Goal: Task Accomplishment & Management: Manage account settings

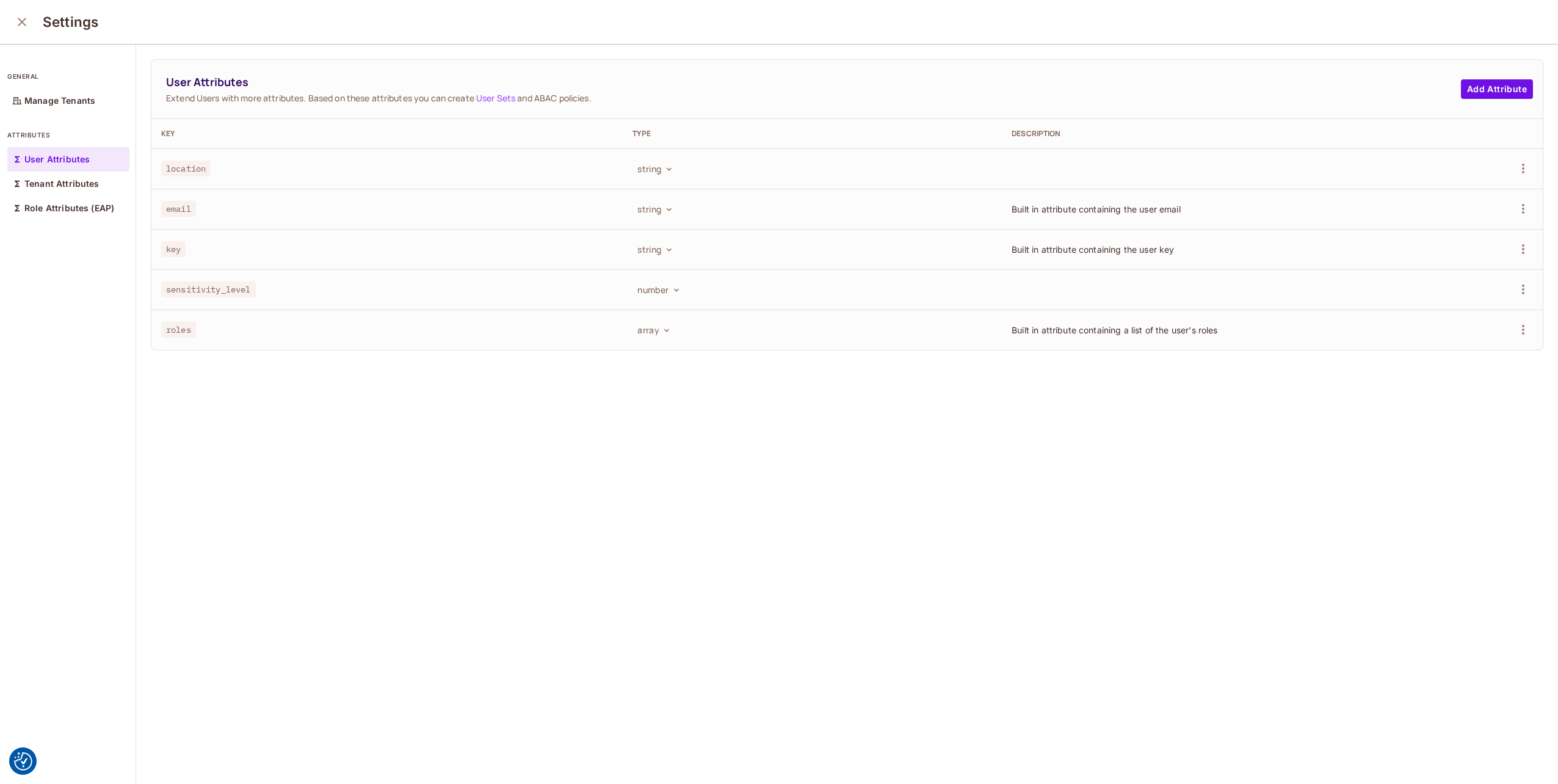
click at [15, 25] on icon "close" at bounding box center [22, 22] width 15 height 15
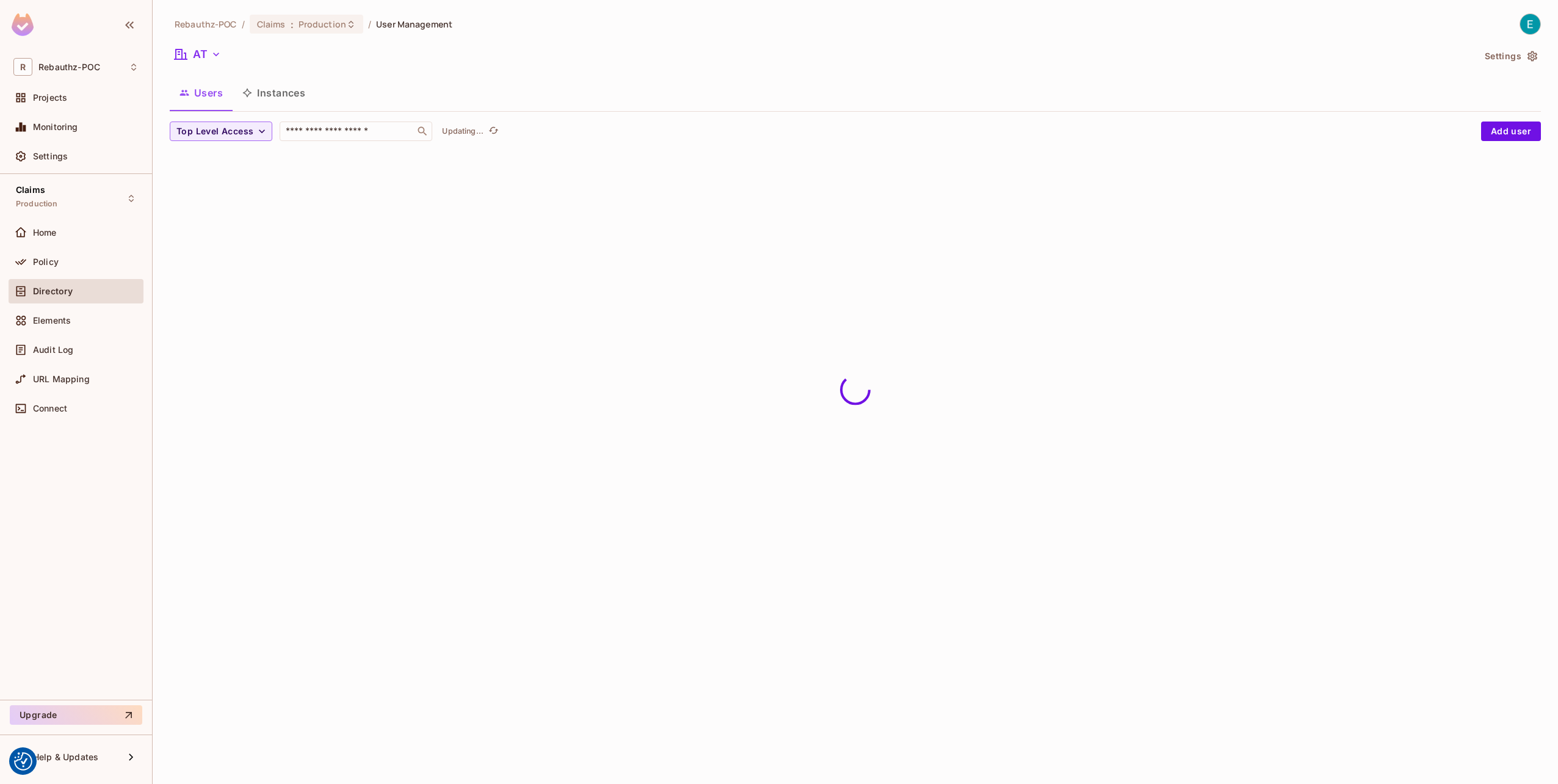
click at [17, 22] on img at bounding box center [22, 25] width 22 height 23
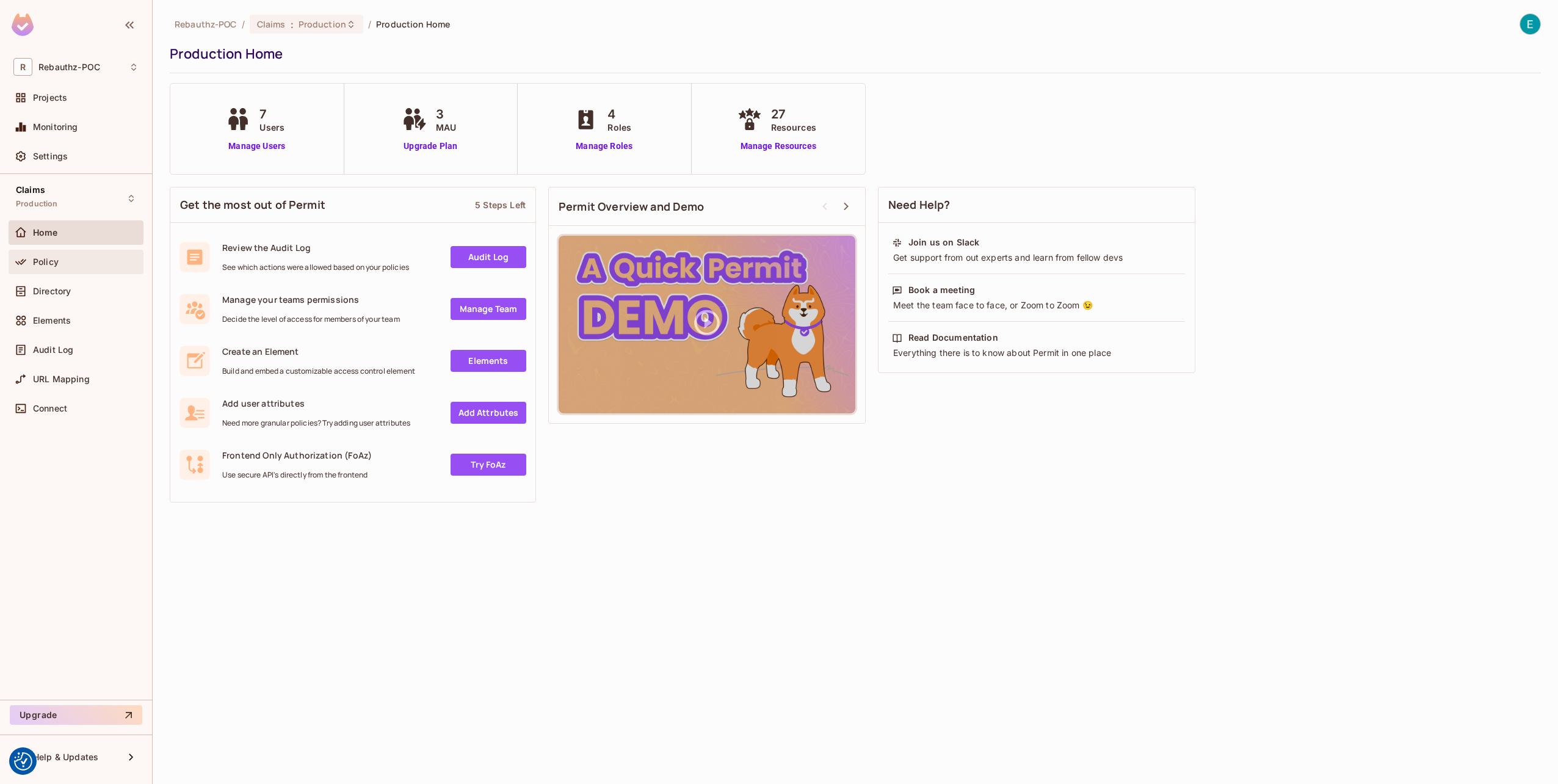
click at [55, 261] on span "Policy" at bounding box center [46, 262] width 25 height 10
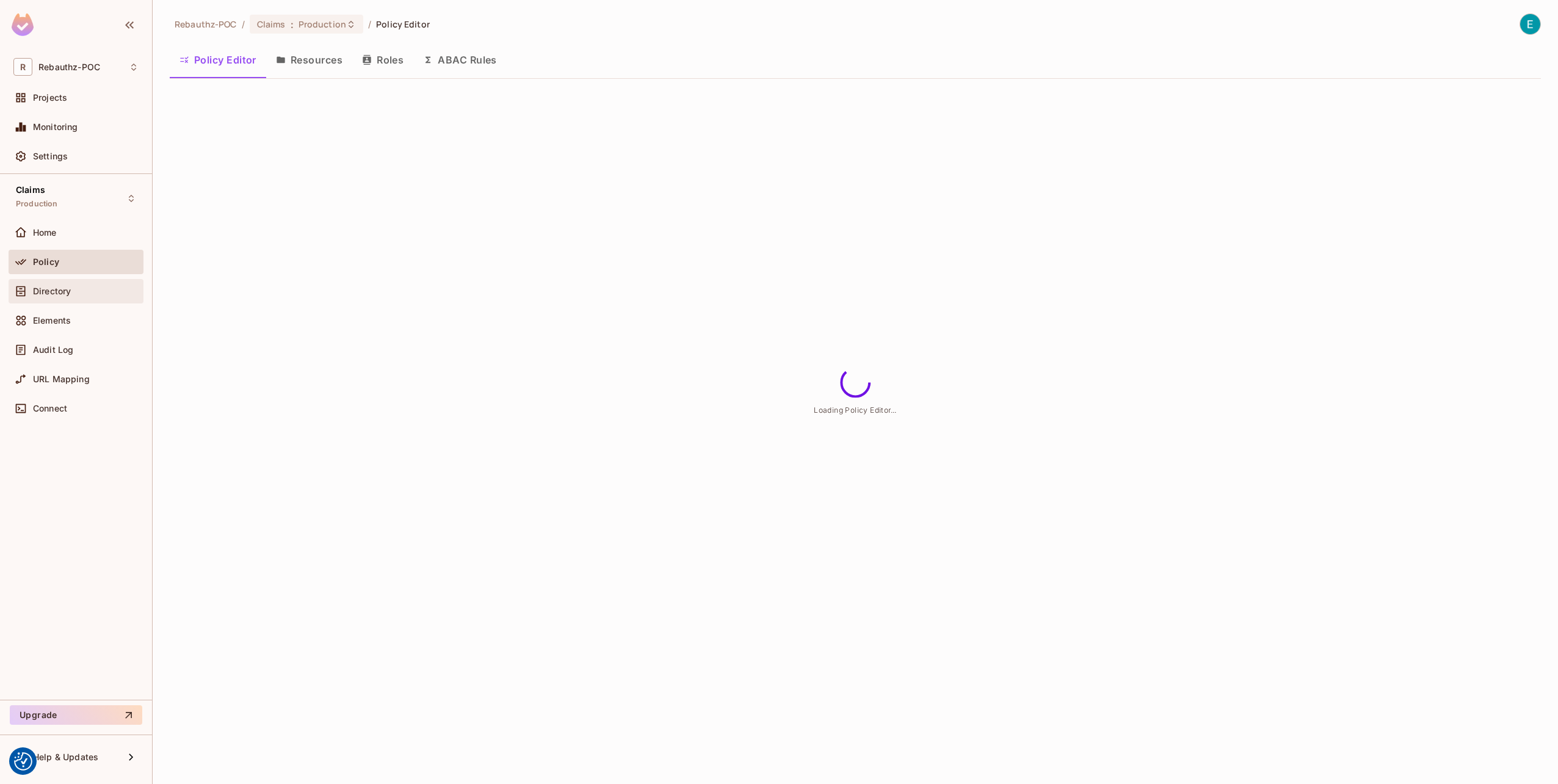
click at [63, 288] on span "Directory" at bounding box center [52, 291] width 38 height 10
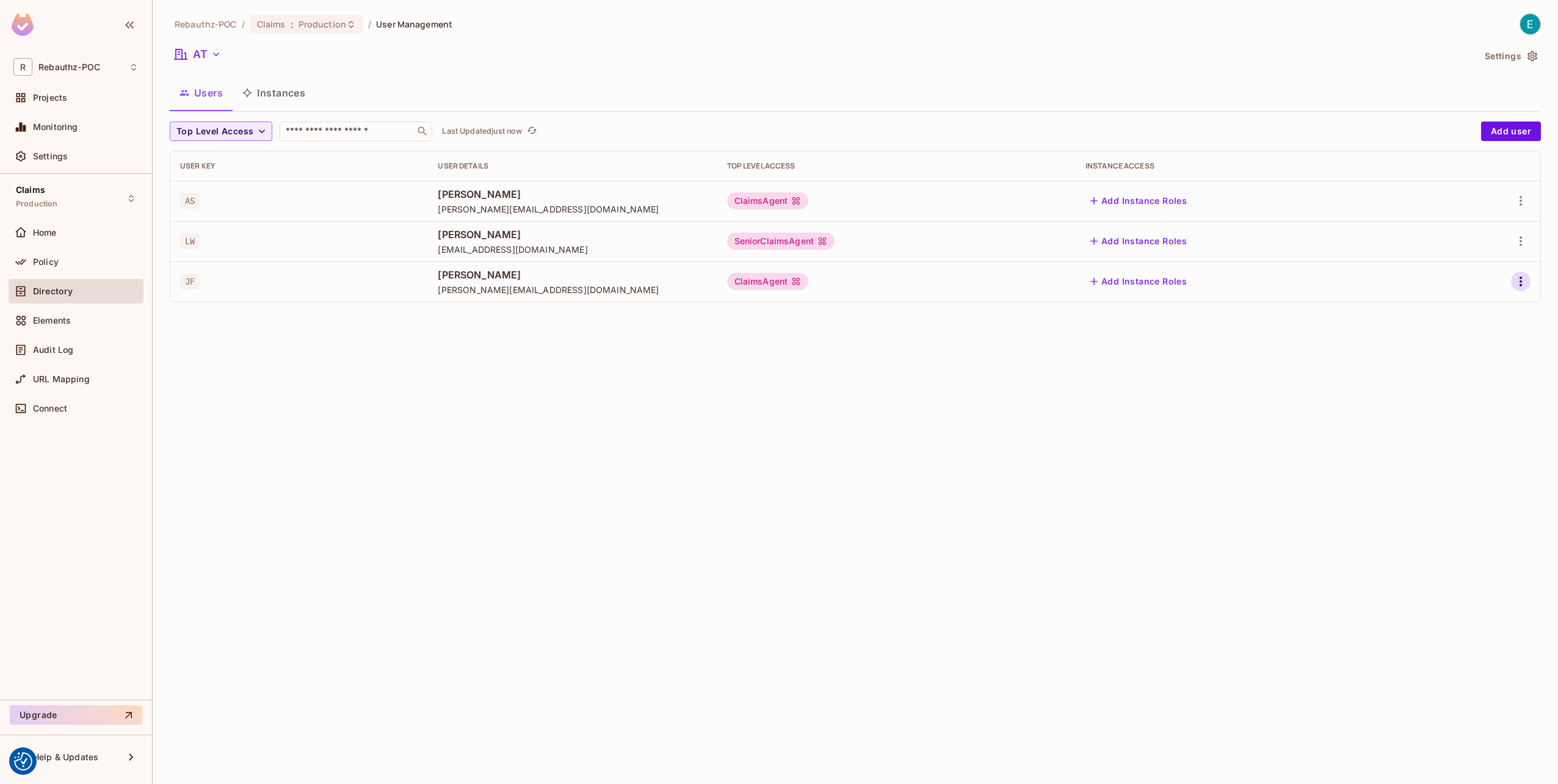
click at [1517, 278] on icon "button" at bounding box center [1521, 281] width 15 height 15
click at [1468, 316] on li "Edit" at bounding box center [1468, 309] width 108 height 27
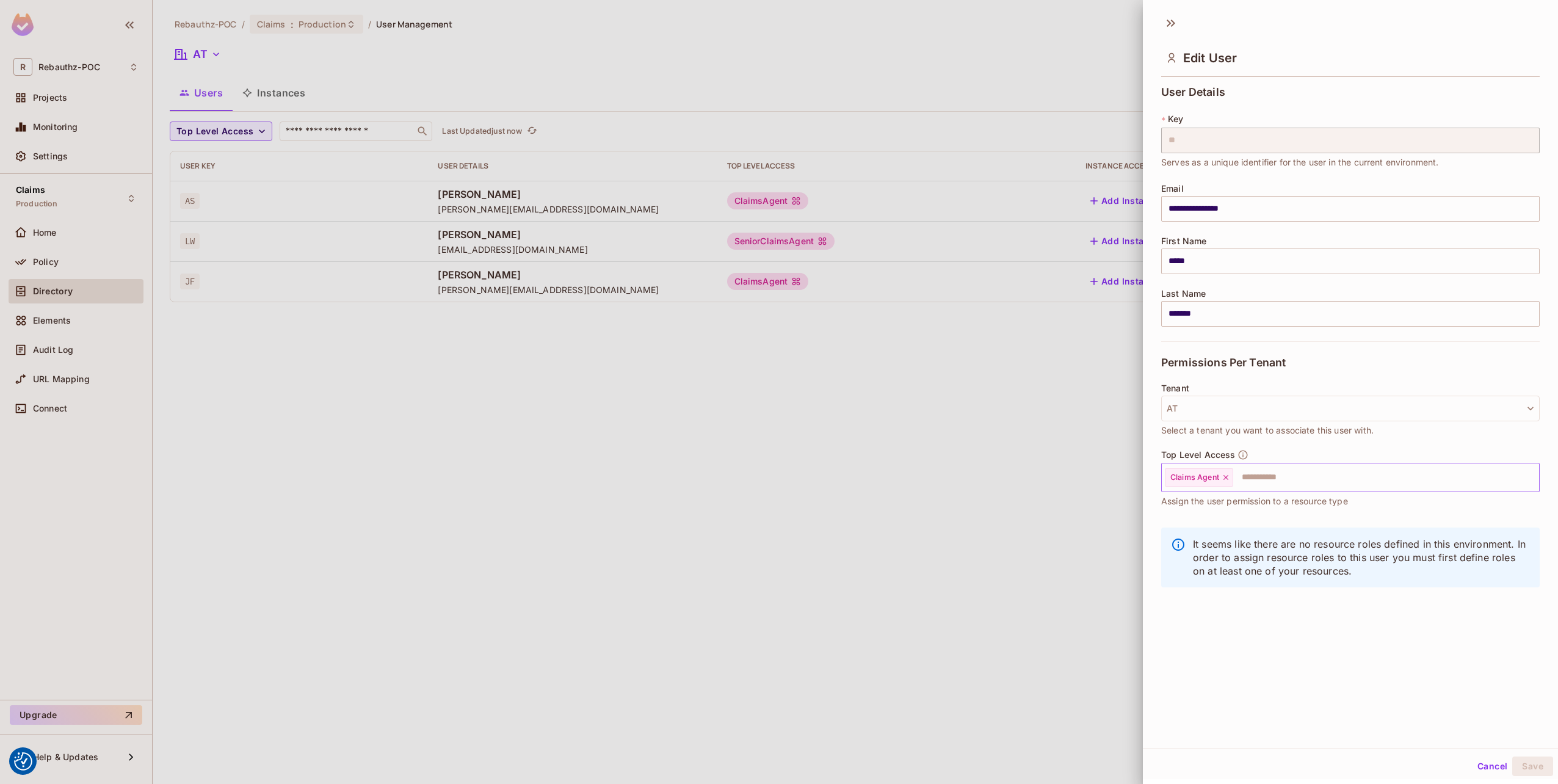
click at [1225, 475] on icon at bounding box center [1226, 477] width 8 height 8
click at [1523, 770] on button "Save" at bounding box center [1533, 766] width 41 height 20
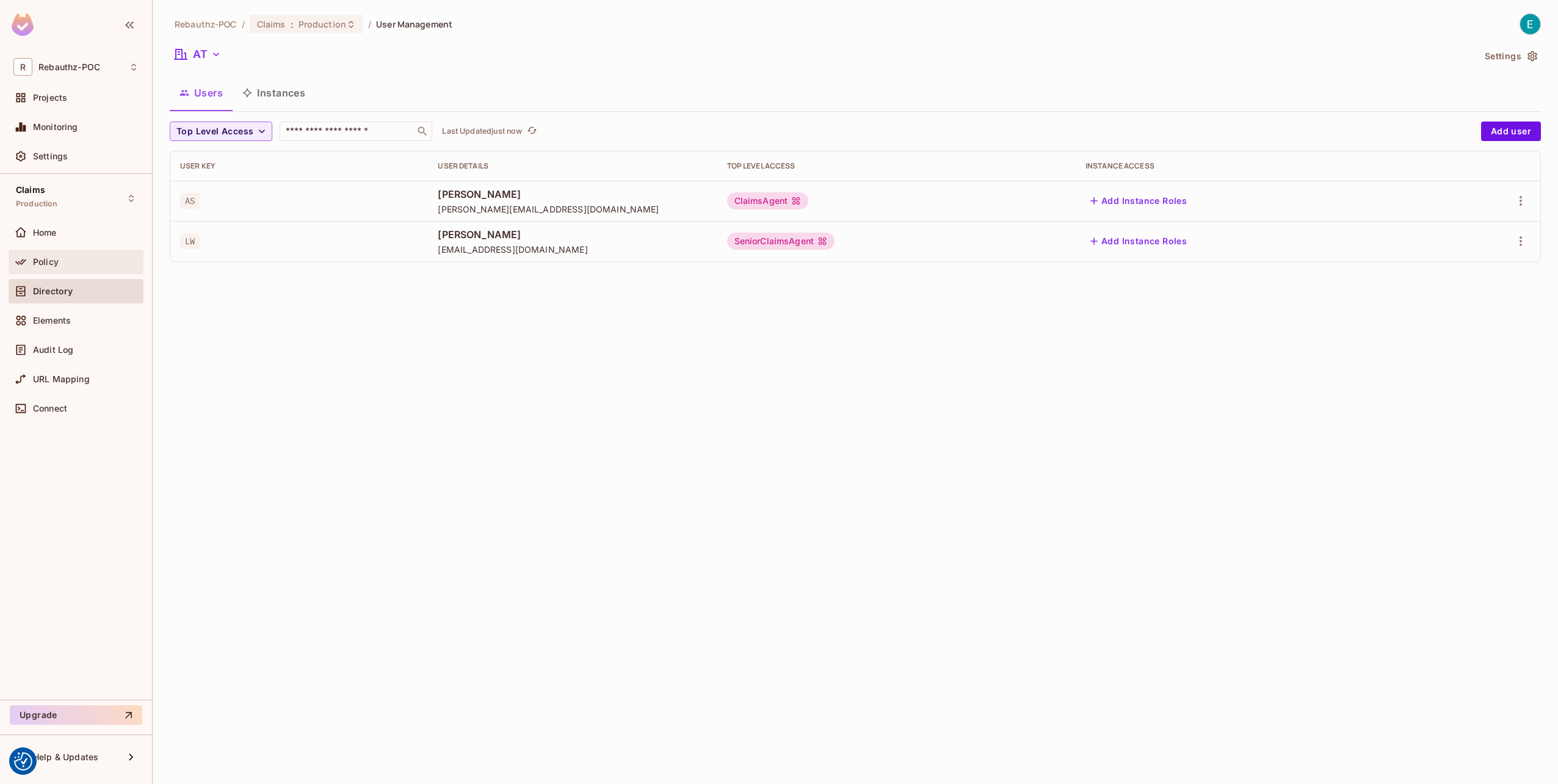
click at [42, 257] on span "Policy" at bounding box center [46, 262] width 25 height 10
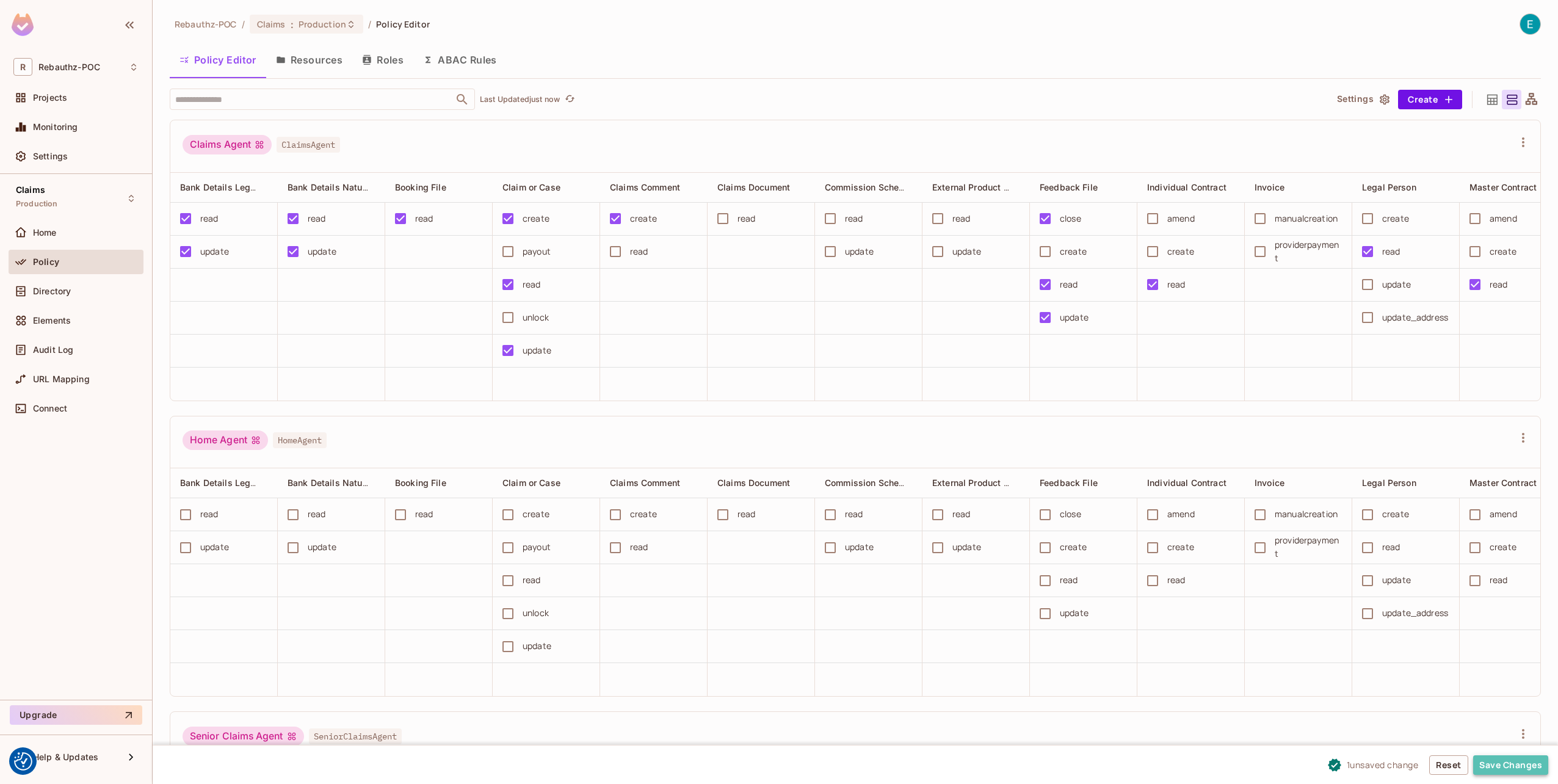
click at [1500, 762] on button "Save Changes" at bounding box center [1510, 765] width 75 height 20
